Goal: Task Accomplishment & Management: Use online tool/utility

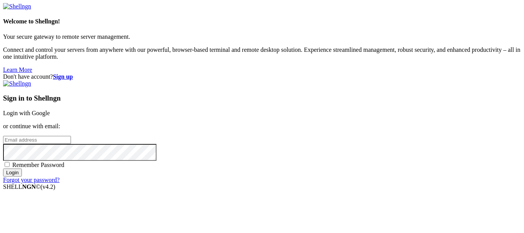
click at [71, 136] on input "email" at bounding box center [37, 140] width 68 height 8
type input "[PERSON_NAME]"
type input "[EMAIL_ADDRESS][DOMAIN_NAME]"
click at [3, 169] on input "Login" at bounding box center [12, 173] width 19 height 8
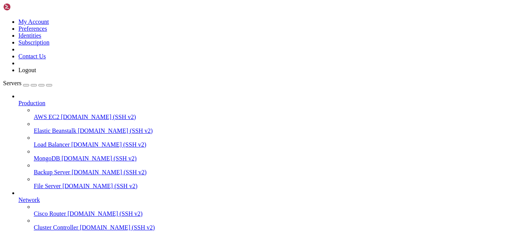
scroll to position [77, 0]
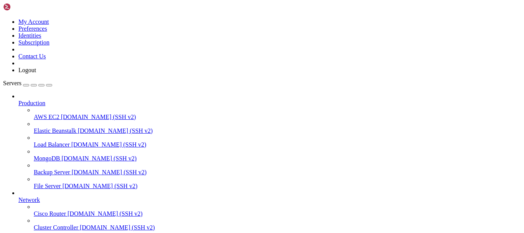
scroll to position [1433, 0]
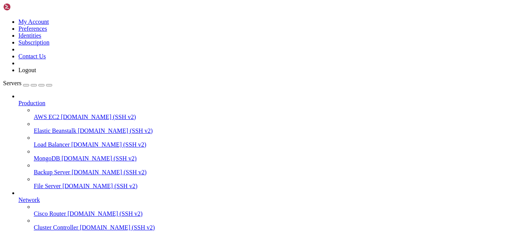
scroll to position [0, 0]
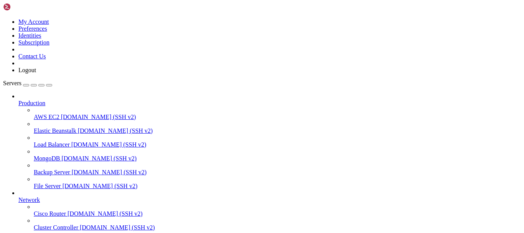
scroll to position [77, 0]
